Goal: Information Seeking & Learning: Check status

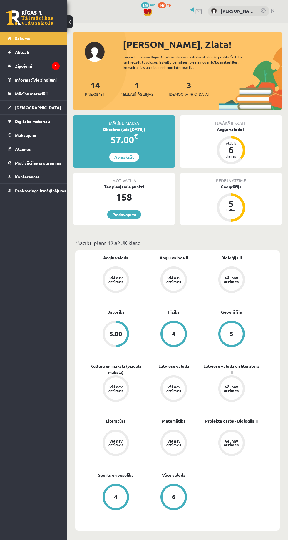
click at [19, 65] on legend "Ziņojumi 1" at bounding box center [37, 66] width 45 height 14
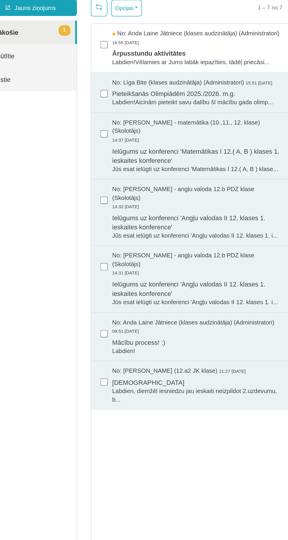
click at [131, 34] on span "Labdien!Vēlamies ar Jums labāk iepazīties, tādēļ priecāsi..." at bounding box center [112, 31] width 107 height 6
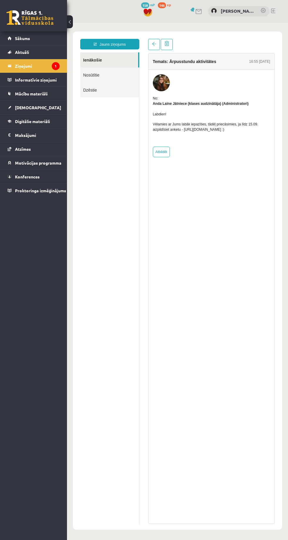
click at [22, 52] on span "Aktuāli" at bounding box center [22, 51] width 14 height 5
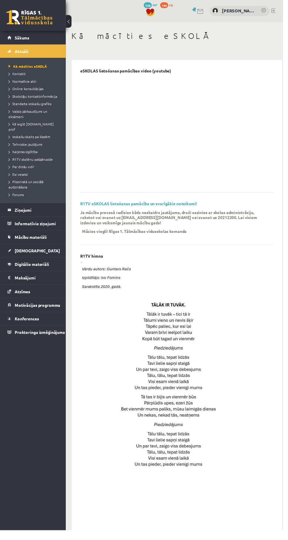
click at [23, 38] on span "Sākums" at bounding box center [22, 38] width 15 height 5
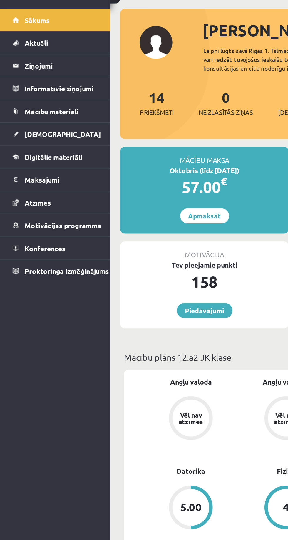
click at [12, 67] on link "Ziņojumi 0" at bounding box center [34, 66] width 52 height 14
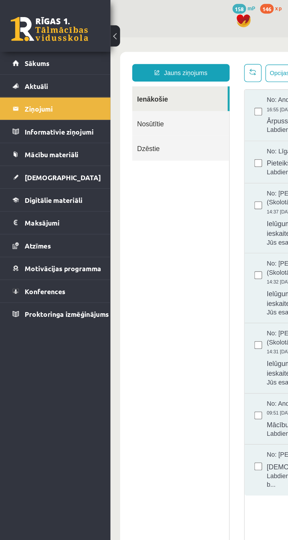
click at [14, 41] on link "Sākums" at bounding box center [34, 38] width 52 height 14
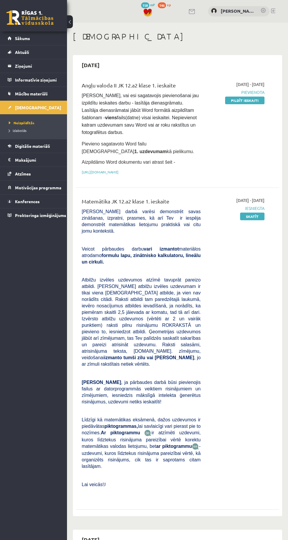
click at [21, 66] on legend "Ziņojumi 0" at bounding box center [37, 66] width 45 height 14
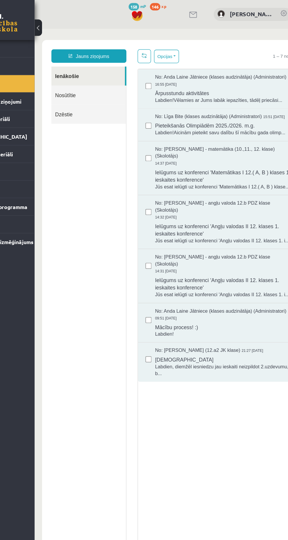
click at [133, 71] on span "16:55 [DATE]" at bounding box center [138, 72] width 18 height 4
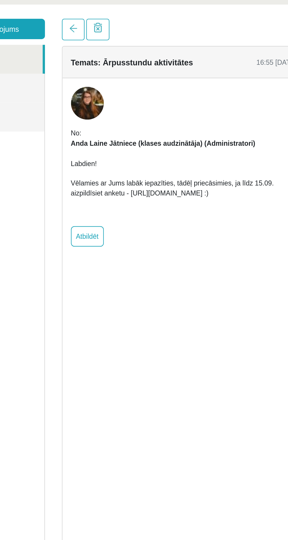
click at [26, 97] on div "Labdien! Vēlamies ar Jums labāk iepazīties, tādēļ priecāsimies, ja līdz 15.09. …" at bounding box center [50, 89] width 117 height 36
copy p "https://forms.gle/mVxkUEapGFxHM7hU7"
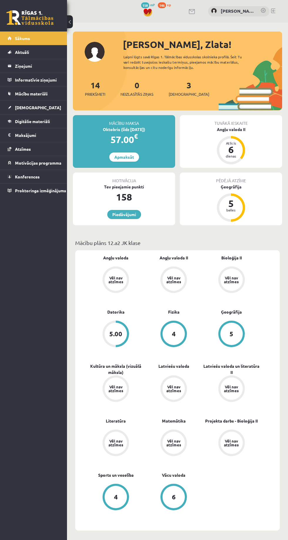
click at [22, 107] on span "[DEMOGRAPHIC_DATA]" at bounding box center [38, 107] width 46 height 5
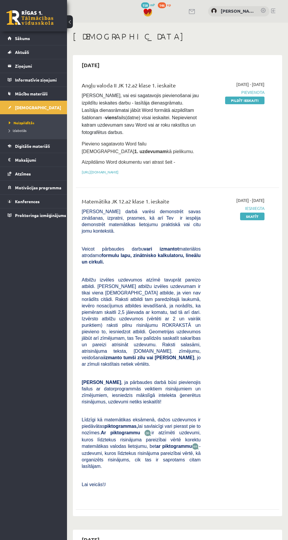
click at [13, 65] on link "Ziņojumi 0" at bounding box center [34, 66] width 52 height 14
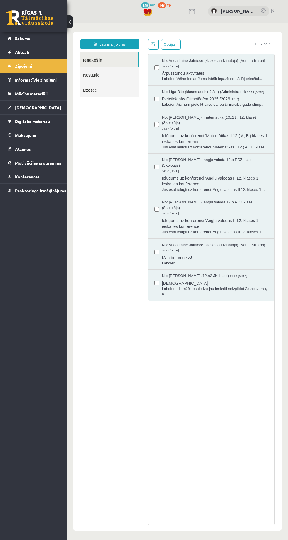
click at [237, 58] on span "No: Anda Laine Jātniece (klases audzinātāja) (Administratori)" at bounding box center [214, 61] width 104 height 6
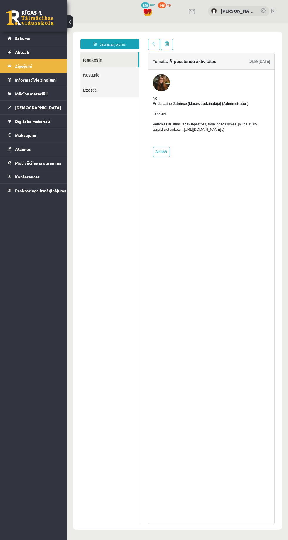
click at [232, 129] on p "Vēlamies ar Jums labāk iepazīties, tādēļ priecāsimies, ja līdz 15.09. aizpildīs…" at bounding box center [211, 127] width 117 height 11
click at [198, 123] on p "Vēlamies ar Jums labāk iepazīties, tādēļ priecāsimies, ja līdz 15.09. aizpildīs…" at bounding box center [211, 127] width 117 height 11
click at [193, 126] on p "Vēlamies ar Jums labāk iepazīties, tādēļ priecāsimies, ja līdz 15.09. aizpildīs…" at bounding box center [211, 127] width 117 height 11
click at [241, 153] on div "No: [PERSON_NAME] Jātniece (klases audzinātāja) (Administratori) Labdien! Vēlam…" at bounding box center [211, 126] width 117 height 61
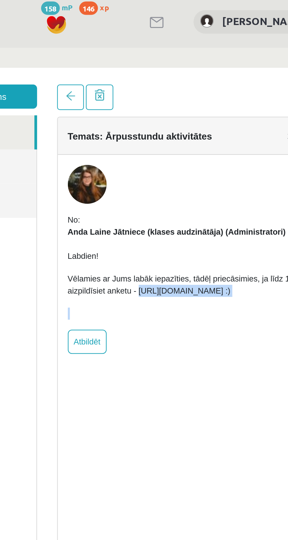
click at [13, 155] on p "Vēlamies ar Jums labāk iepazīties, tādēļ priecāsimies, ja līdz 15.09. aizpildīs…" at bounding box center [17, 151] width 117 height 11
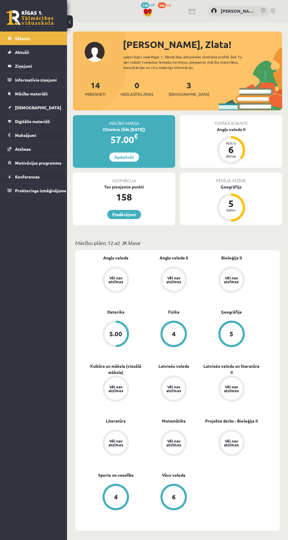
click at [42, 60] on legend "Ziņojumi 0" at bounding box center [37, 66] width 45 height 14
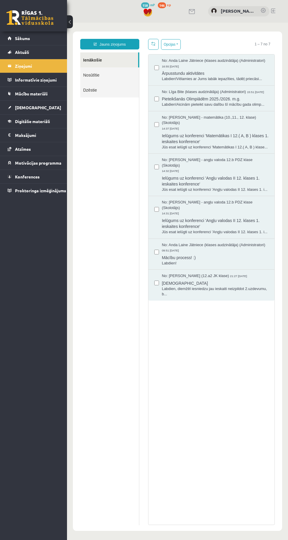
click at [39, 107] on link "[DEMOGRAPHIC_DATA]" at bounding box center [34, 108] width 52 height 14
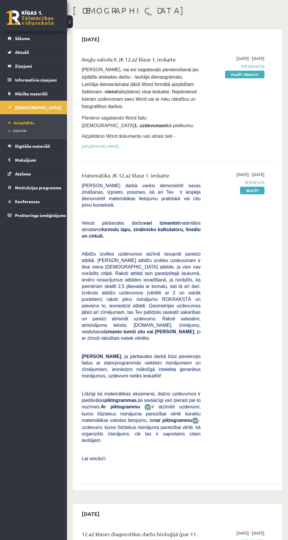
scroll to position [51, 0]
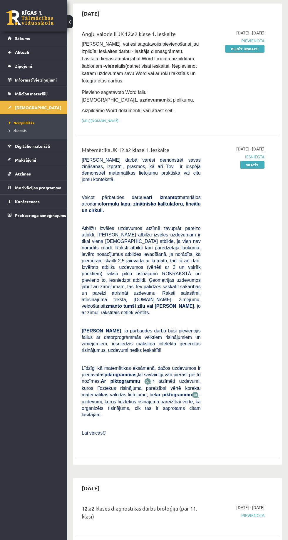
click at [45, 130] on link "Izlabotās" at bounding box center [35, 130] width 52 height 5
